Goal: Transaction & Acquisition: Purchase product/service

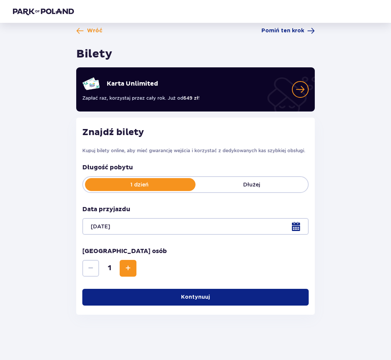
scroll to position [7, 0]
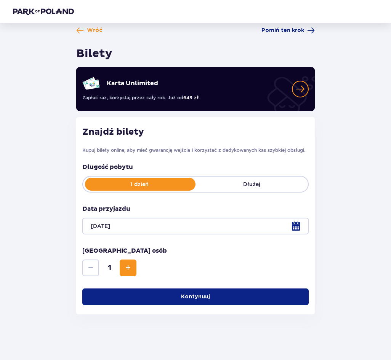
click at [129, 271] on span "Increase" at bounding box center [127, 268] width 9 height 9
click at [192, 297] on p "Kontynuuj" at bounding box center [195, 297] width 29 height 8
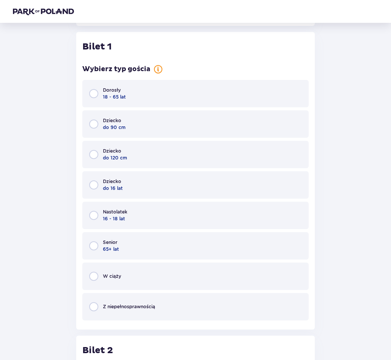
scroll to position [299, 0]
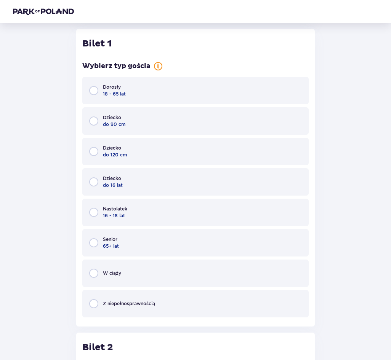
click at [147, 91] on div "Dorosły 18 - 65 lat" at bounding box center [195, 90] width 226 height 27
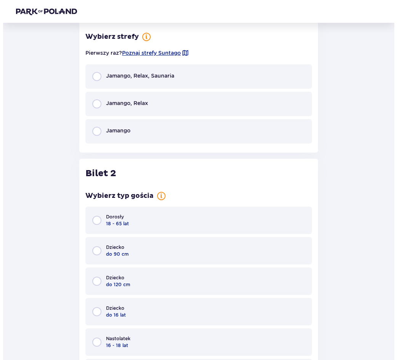
scroll to position [600, 0]
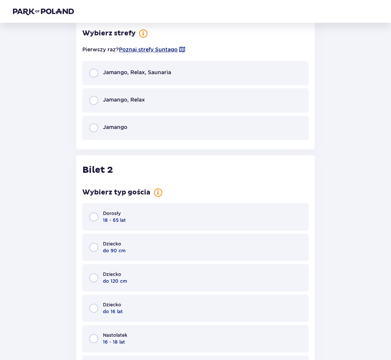
click at [163, 49] on span "Poznaj strefy Suntago" at bounding box center [148, 50] width 59 height 8
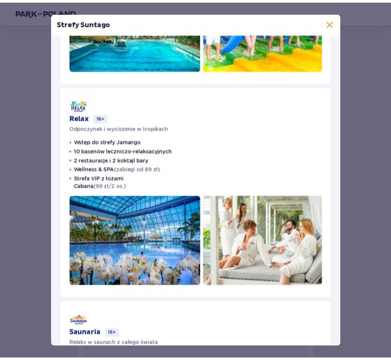
scroll to position [152, 0]
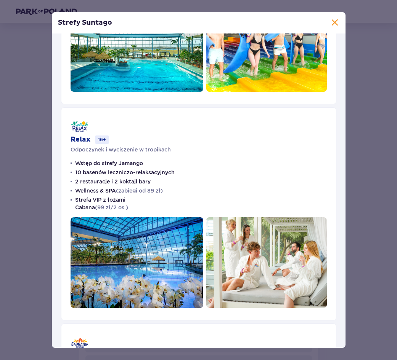
click at [31, 235] on div "Strefy Suntago Jamango Wodna rozrywka dla całej rodziny 35 zjeżdżalni 7 basenów…" at bounding box center [198, 180] width 397 height 360
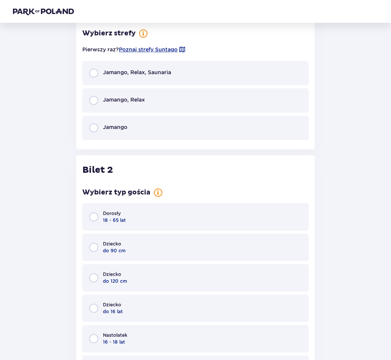
click at [136, 101] on p "Jamango, Relax" at bounding box center [124, 100] width 42 height 8
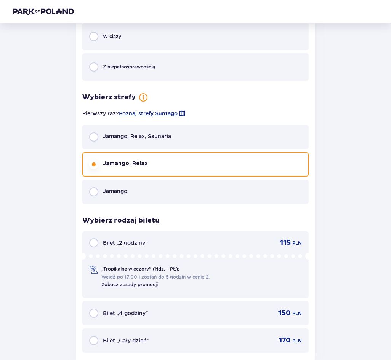
scroll to position [533, 0]
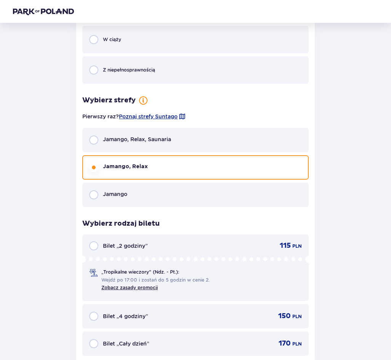
click at [123, 192] on p "Jamango" at bounding box center [115, 195] width 24 height 8
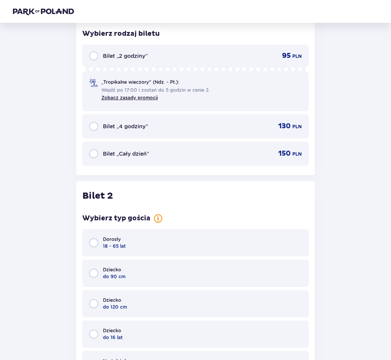
scroll to position [723, 0]
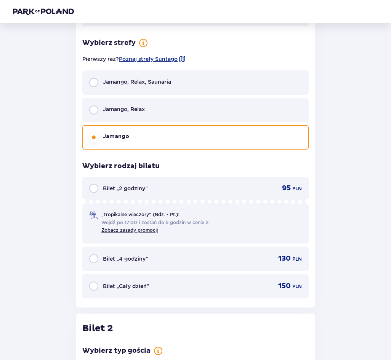
scroll to position [571, 0]
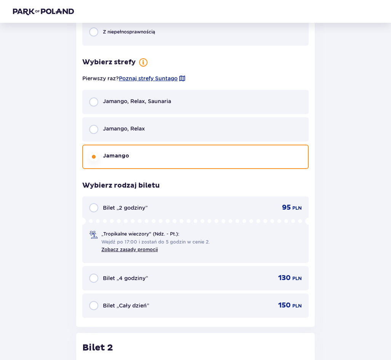
drag, startPoint x: 140, startPoint y: 128, endPoint x: 138, endPoint y: 134, distance: 6.4
click at [140, 128] on p "Jamango, Relax" at bounding box center [124, 129] width 42 height 8
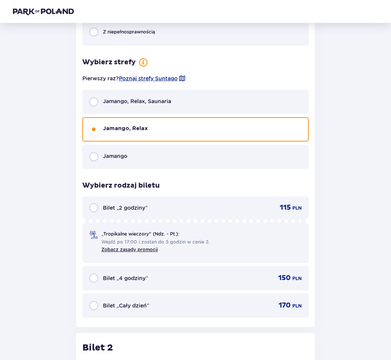
click at [155, 300] on div "Bilet „Cały dzień” 170 PLN" at bounding box center [195, 306] width 226 height 24
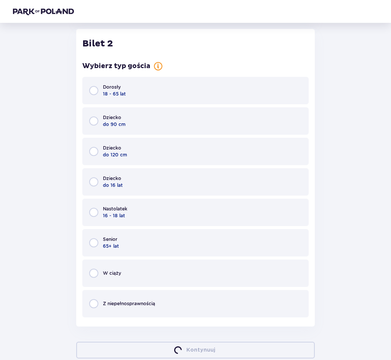
click at [136, 96] on div "Dorosły 18 - 65 lat" at bounding box center [195, 90] width 226 height 27
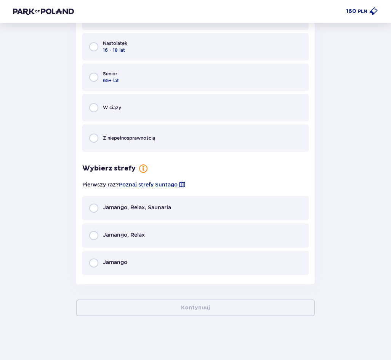
scroll to position [1043, 0]
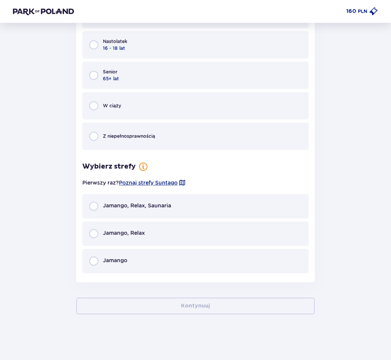
click at [150, 237] on div "Jamango, Relax" at bounding box center [195, 234] width 226 height 24
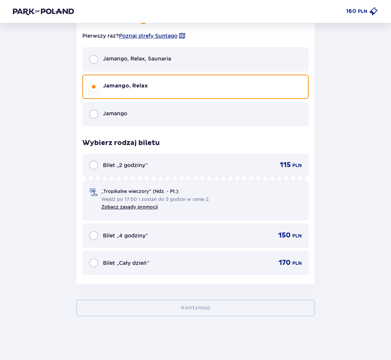
scroll to position [1192, 0]
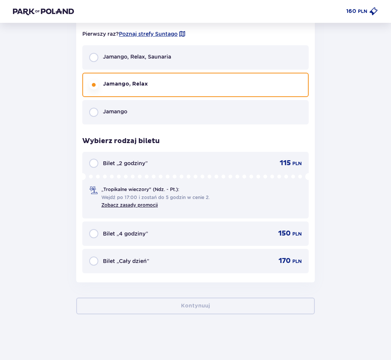
click at [118, 271] on div "Bilet „Cały dzień” 170 PLN" at bounding box center [195, 261] width 226 height 24
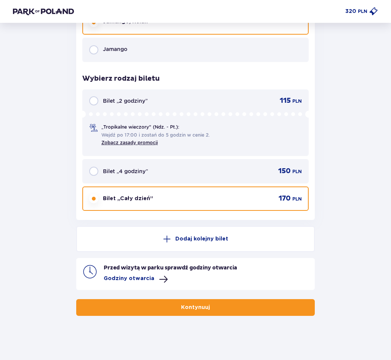
scroll to position [1256, 0]
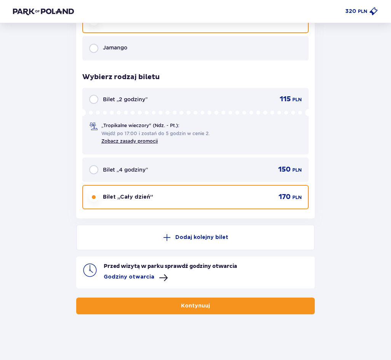
click at [159, 276] on span at bounding box center [163, 278] width 9 height 9
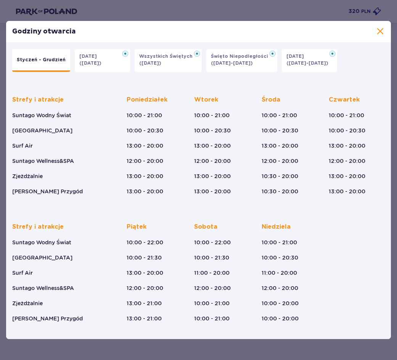
click at [147, 349] on div "Godziny otwarcia Styczeń - Grudzień Halloween (31.10.25) Wszystkich Świętych (0…" at bounding box center [198, 180] width 397 height 360
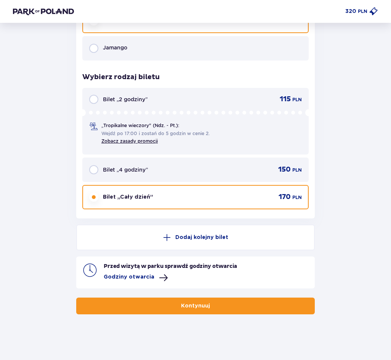
click at [179, 312] on button "Kontynuuj" at bounding box center [195, 306] width 239 height 17
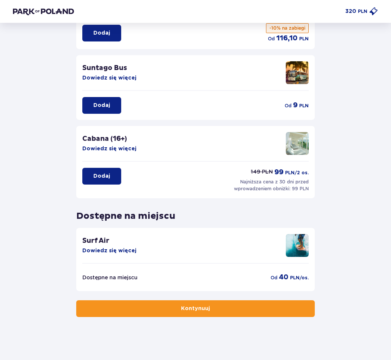
scroll to position [99, 0]
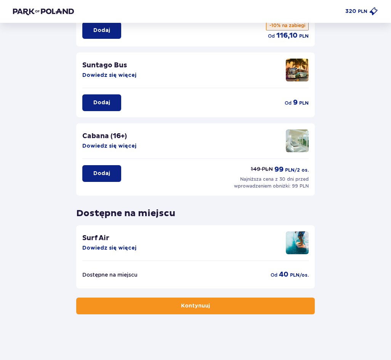
click at [105, 249] on button "Dowiedz się więcej" at bounding box center [109, 249] width 54 height 8
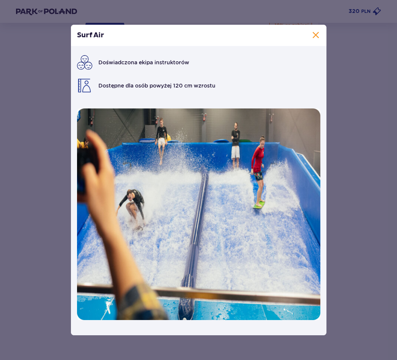
click at [58, 246] on div "Surf Air Doświadczona ekipa instruktorów Dostępne dla osób powyżej 120 cm wzros…" at bounding box center [198, 180] width 397 height 360
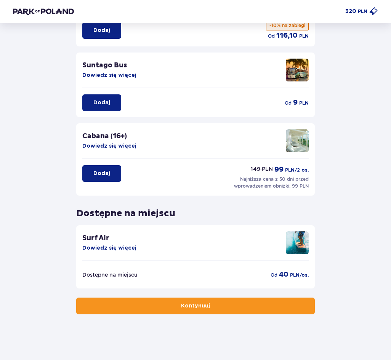
click at [189, 304] on p "Kontynuuj" at bounding box center [195, 307] width 29 height 8
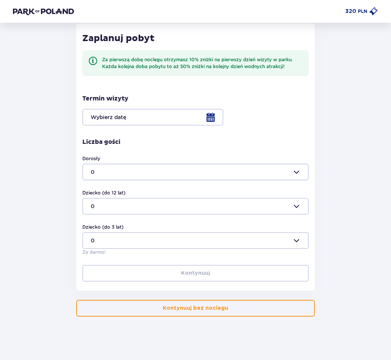
scroll to position [148, 0]
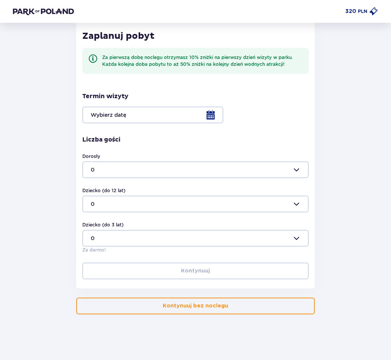
click at [157, 115] on div at bounding box center [195, 115] width 226 height 17
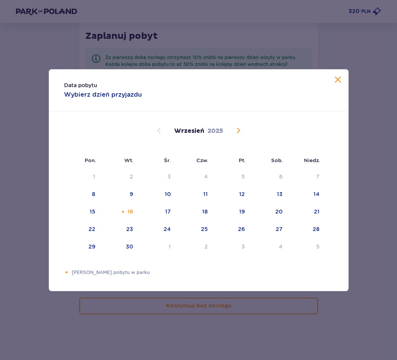
click at [218, 40] on div "Data pobytu Wybierz dzień przyjazdu Pon. Wt. Śr. Czw. Pt. Sob. Niedz. Sierpień …" at bounding box center [198, 180] width 397 height 360
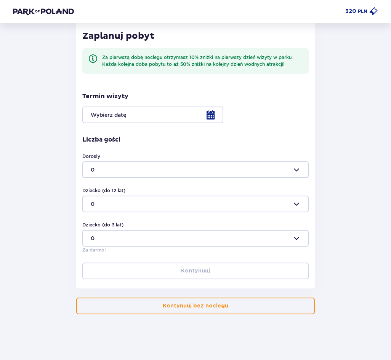
click at [245, 168] on div at bounding box center [195, 170] width 226 height 17
drag, startPoint x: 28, startPoint y: 259, endPoint x: 68, endPoint y: 274, distance: 42.4
click at [29, 261] on div "Wróć Pomiń ten krok Nocleg Dogodna lokalizacja tylko 5 minut od parku Dodatkowe…" at bounding box center [195, 100] width 377 height 429
click at [215, 305] on p "Kontynuuj bez noclegu" at bounding box center [196, 307] width 66 height 8
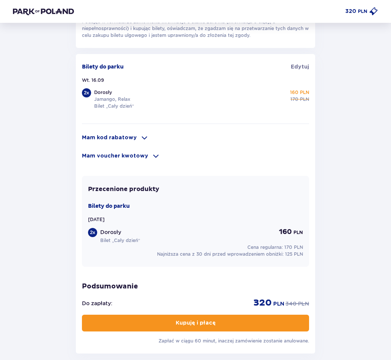
scroll to position [495, 0]
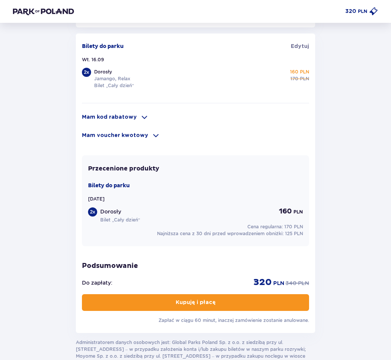
drag, startPoint x: 22, startPoint y: 227, endPoint x: 26, endPoint y: 222, distance: 6.1
click at [51, 17] on header "320 PLN" at bounding box center [195, 11] width 391 height 23
click at [41, 11] on img at bounding box center [43, 12] width 61 height 8
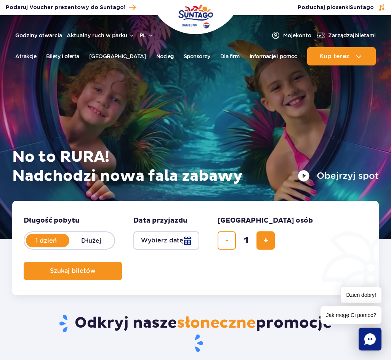
click at [281, 243] on form "Długość pobytu długość pobytu w hero 1 dzień Dłużej Data przyjazdu data przyjaz…" at bounding box center [195, 248] width 367 height 95
click at [271, 243] on button "dodaj bilet" at bounding box center [265, 241] width 18 height 18
type input "2"
click at [190, 242] on button "Wybierz datę" at bounding box center [166, 241] width 66 height 18
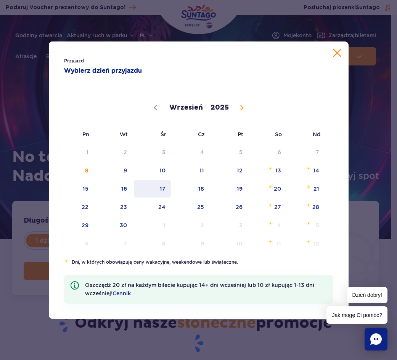
click at [157, 188] on span "17" at bounding box center [152, 189] width 38 height 18
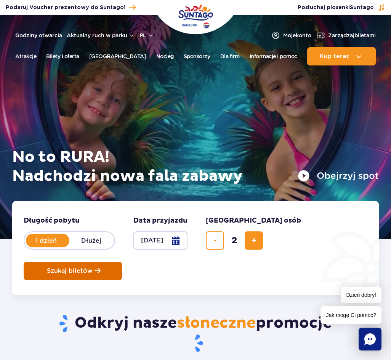
click at [99, 272] on span "Planowanie wizyty w Park of Poland" at bounding box center [98, 271] width 6 height 6
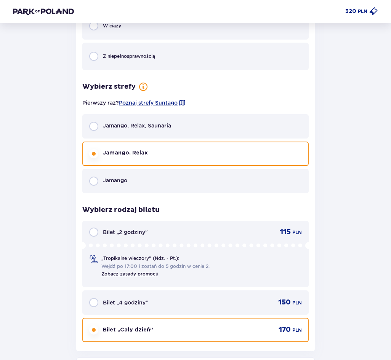
scroll to position [1144, 0]
